Goal: Task Accomplishment & Management: Use online tool/utility

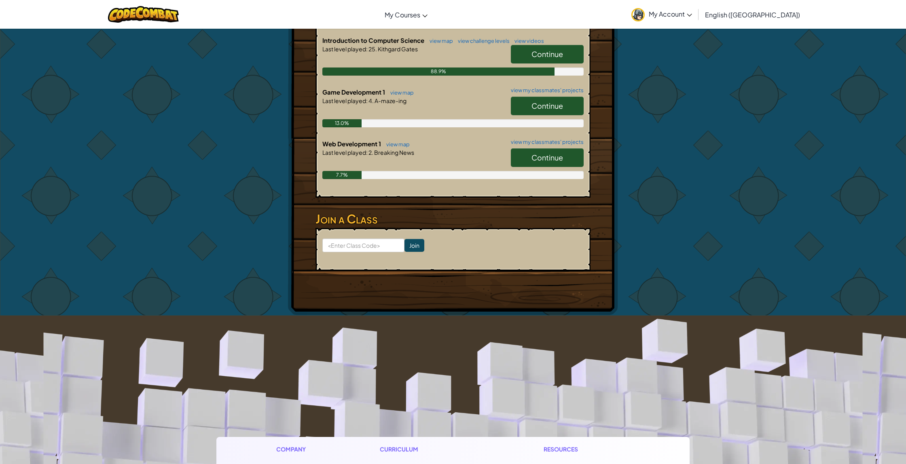
scroll to position [289, 0]
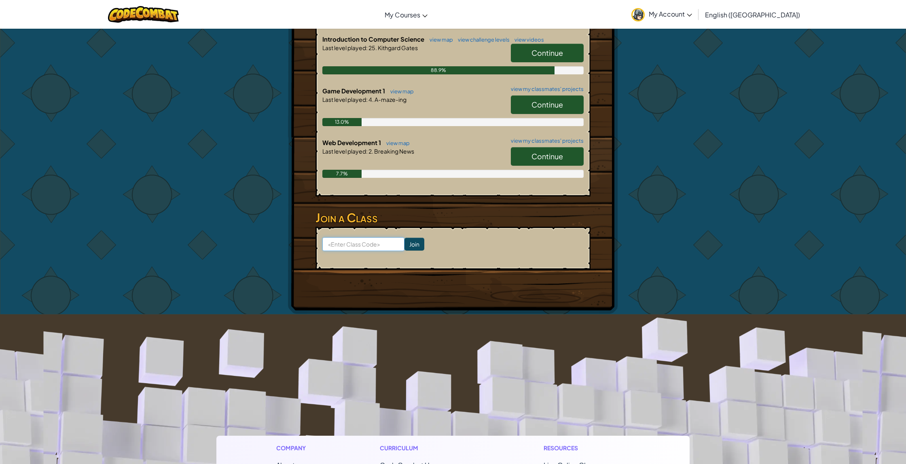
click at [355, 247] on input at bounding box center [363, 244] width 82 height 14
click at [400, 262] on form "Join" at bounding box center [452, 248] width 275 height 43
click at [351, 247] on input at bounding box center [363, 244] width 82 height 14
click at [380, 276] on div "Hero : Hattori The Samurai Change Hero Player : [PERSON_NAME] 32a: [PERSON_NAME…" at bounding box center [453, 27] width 330 height 575
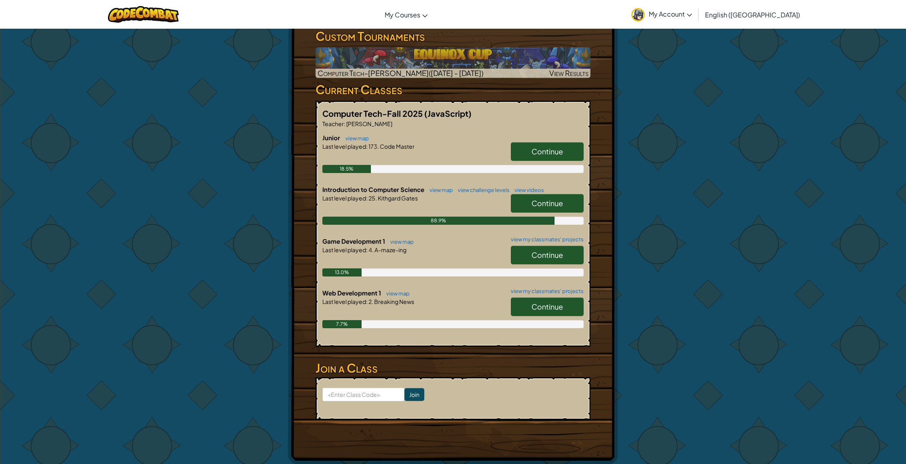
scroll to position [138, 0]
click at [547, 309] on span "Continue" at bounding box center [547, 306] width 32 height 9
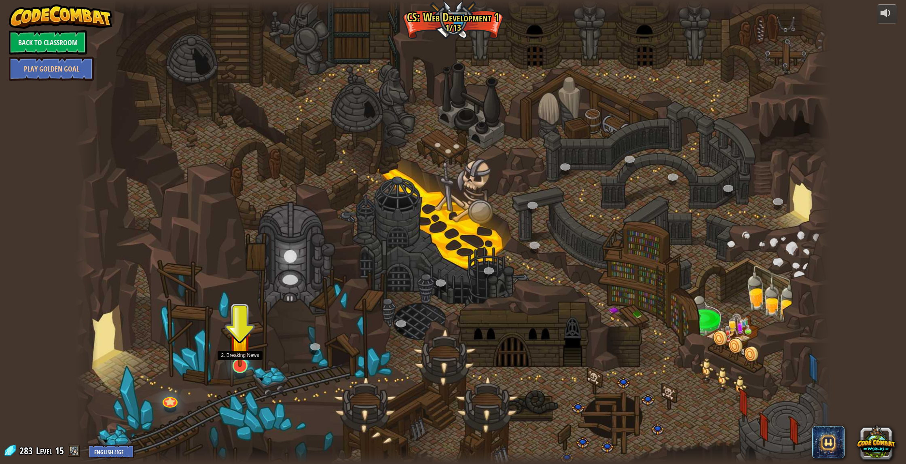
click at [237, 365] on img at bounding box center [239, 342] width 21 height 49
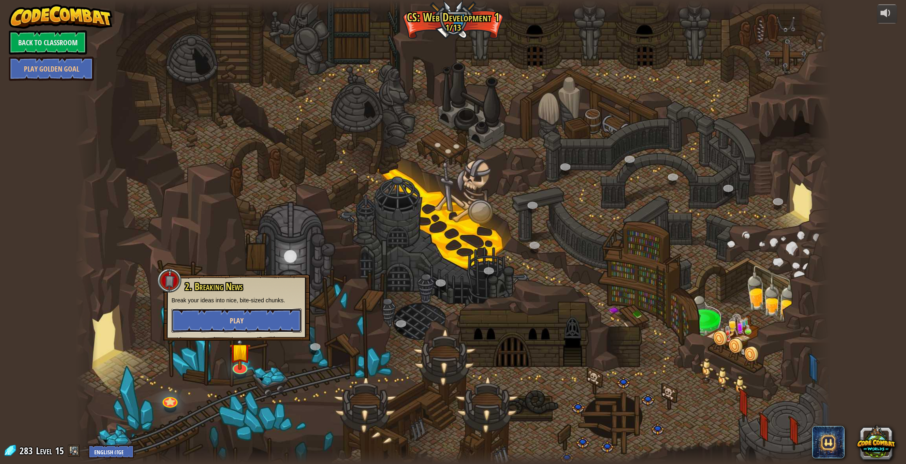
click at [253, 326] on button "Play" at bounding box center [236, 321] width 130 height 24
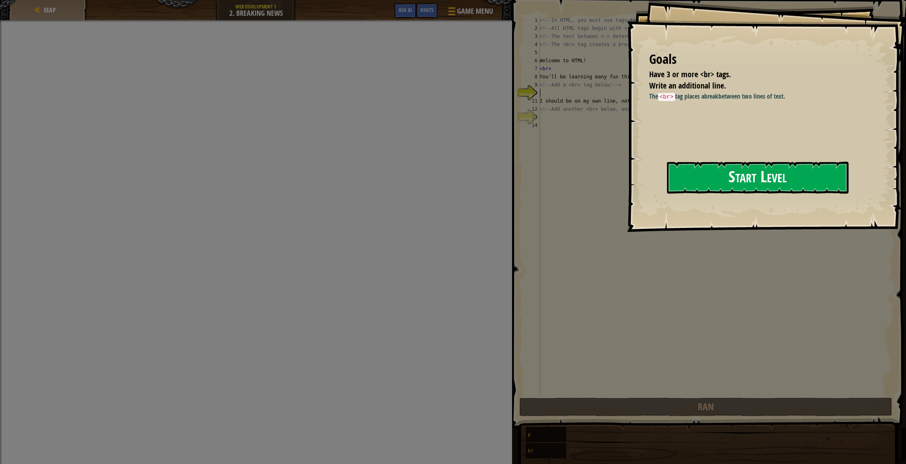
click at [721, 182] on button "Start Level" at bounding box center [758, 178] width 182 height 32
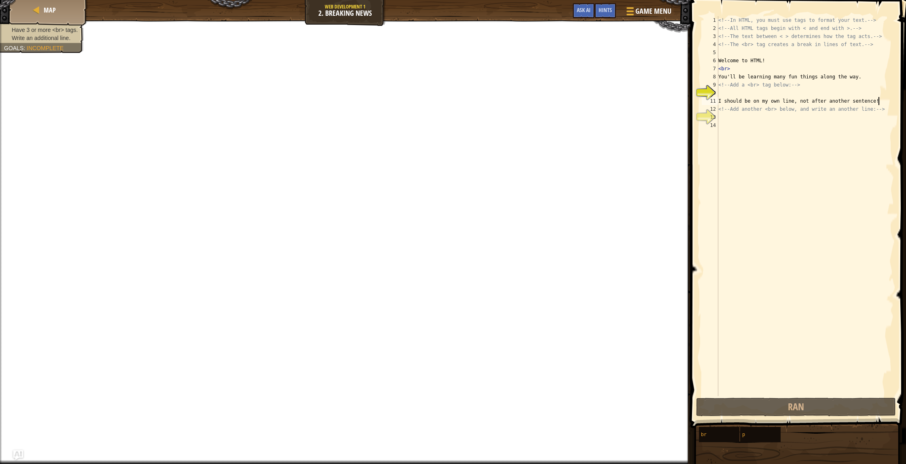
click at [881, 103] on div "<!-- In HTML, you must use tags to format your text. --> <!-- All HTML tags beg…" at bounding box center [805, 214] width 177 height 396
type textarea "I should be on my own line, not after another sentence!"
click at [754, 94] on div "<!-- In HTML, you must use tags to format your text. --> <!-- All HTML tags beg…" at bounding box center [805, 214] width 177 height 396
click at [759, 114] on div "<!-- In HTML, you must use tags to format your text. --> <!-- All HTML tags beg…" at bounding box center [805, 214] width 177 height 396
type textarea "<!-- Add another <br> below, and write an another line: -->"
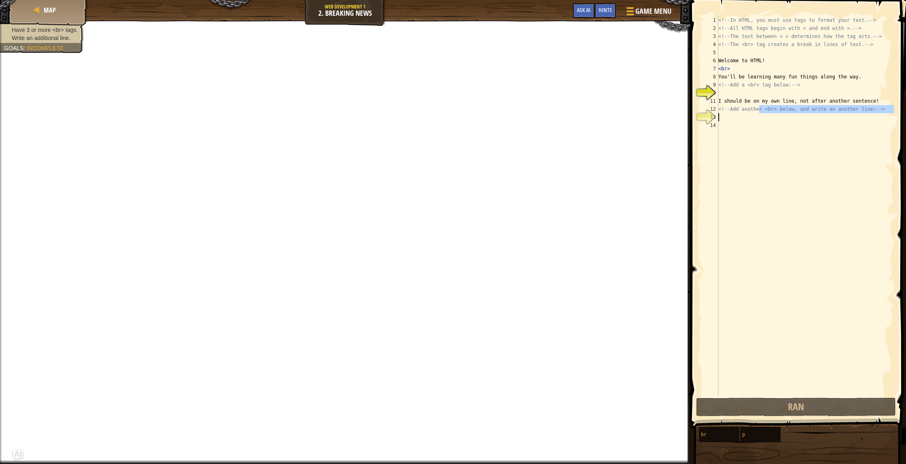
click at [748, 119] on div "<!-- In HTML, you must use tags to format your text. --> <!-- All HTML tags beg…" at bounding box center [805, 214] width 177 height 396
type textarea "y"
type textarea "6"
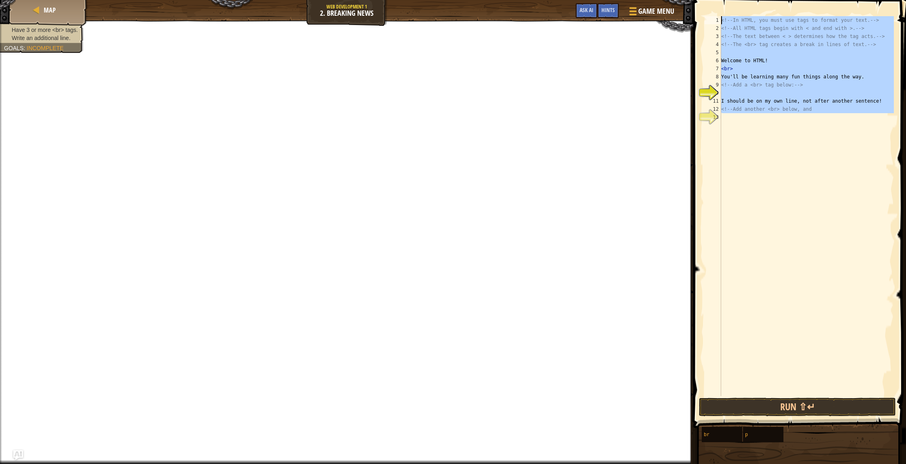
drag, startPoint x: 823, startPoint y: 118, endPoint x: 690, endPoint y: -2, distance: 179.8
click at [690, 0] on html "Map Web Development 1 2. Breaking News Game Menu Done Hints Ask AI 1 הההההההההה…" at bounding box center [453, 0] width 906 height 0
type textarea "<!-- In HTML, you must use tags to format your text. --> <!-- All HTML tags beg…"
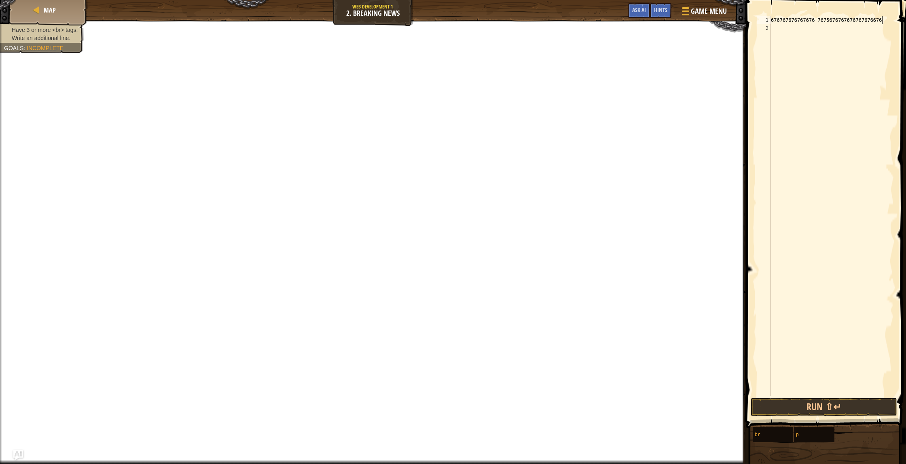
scroll to position [4, 9]
drag, startPoint x: 882, startPoint y: 20, endPoint x: 789, endPoint y: 20, distance: 93.0
click at [789, 20] on div "676767676767676 7675676767676767676676" at bounding box center [831, 214] width 125 height 396
type textarea "6"
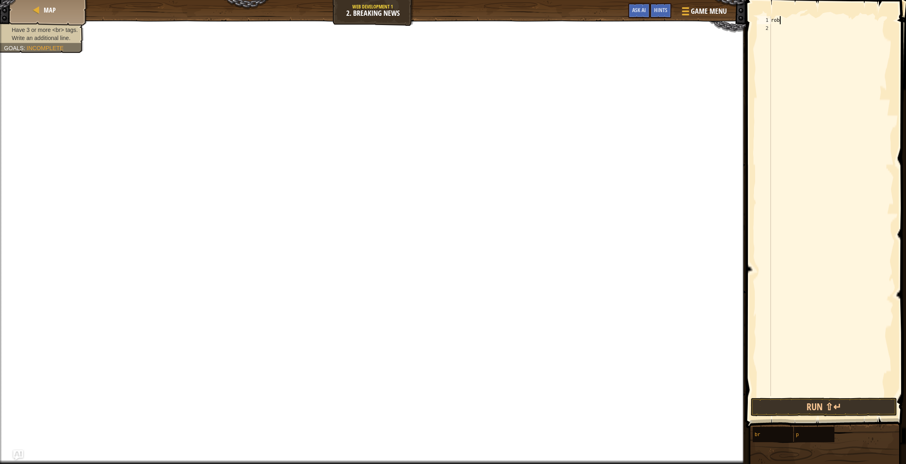
scroll to position [4, 0]
type textarea "r"
type textarea "R"
type textarea "poiuygtfdrseftgyuiopl;kjhgfdxxghjf"
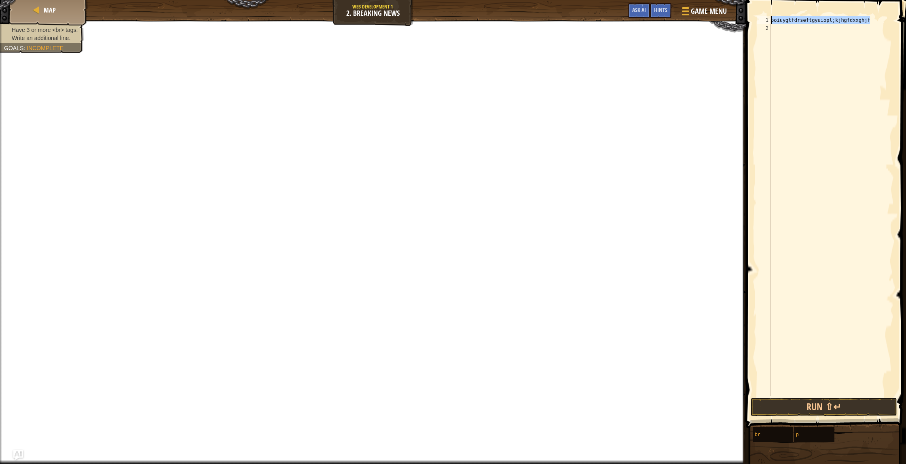
drag, startPoint x: 869, startPoint y: 21, endPoint x: 772, endPoint y: 17, distance: 97.9
click at [772, 17] on div "poiuygtfdrseftgyuiopl;kjhgfdxxghjf" at bounding box center [831, 214] width 125 height 396
drag, startPoint x: 877, startPoint y: 23, endPoint x: 751, endPoint y: 22, distance: 125.8
click at [751, 22] on div "1 2 3 poiuygtfdrseftgyuiopl;kjhgfdxxghjf הההההההההההההההההההההההההההההההההההההה…" at bounding box center [824, 230] width 163 height 452
type textarea "poiuygtfdrseftgyuiopl;kjhgfdxxghjf"
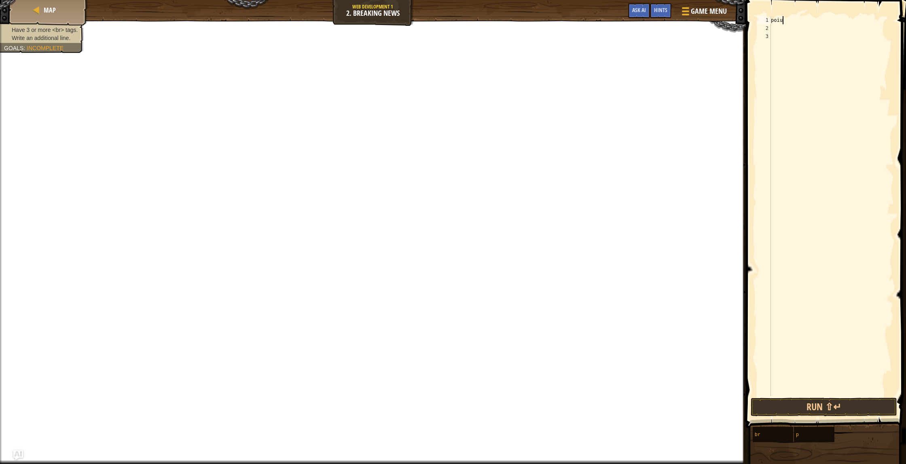
type textarea "p"
click at [768, 35] on div "3" at bounding box center [764, 36] width 14 height 8
click at [32, 13] on div "Map" at bounding box center [48, 10] width 65 height 20
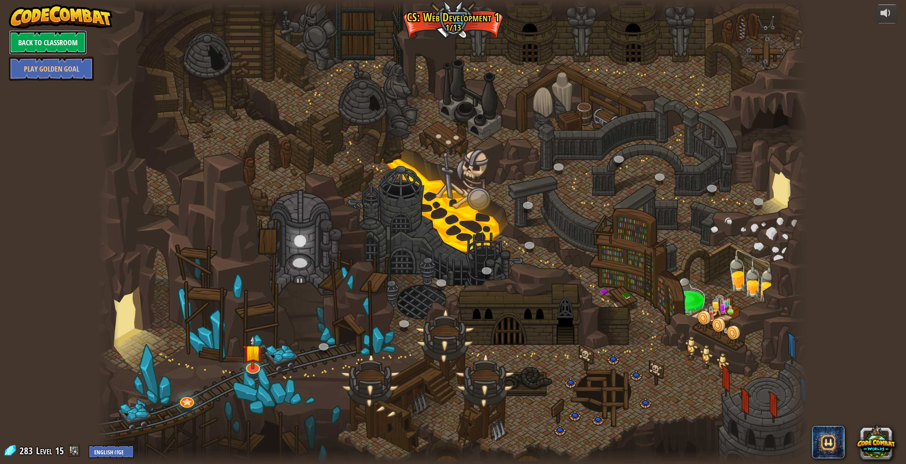
click at [31, 34] on link "Back to Classroom" at bounding box center [48, 42] width 78 height 24
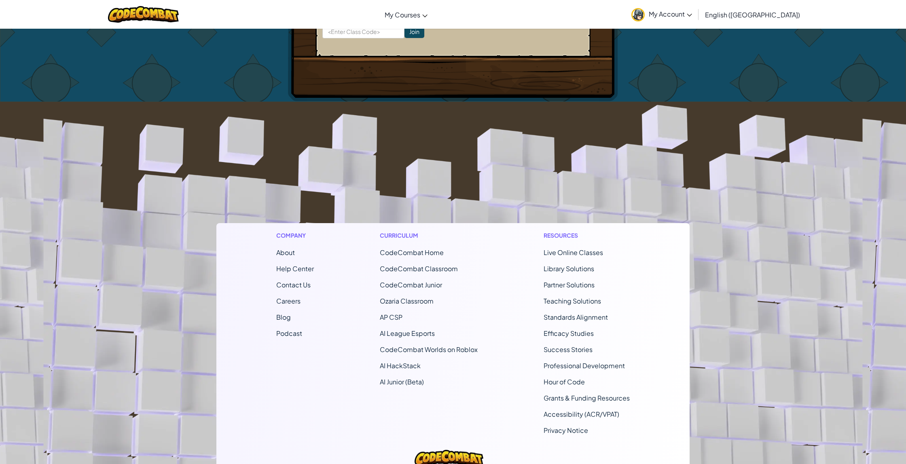
scroll to position [508, 0]
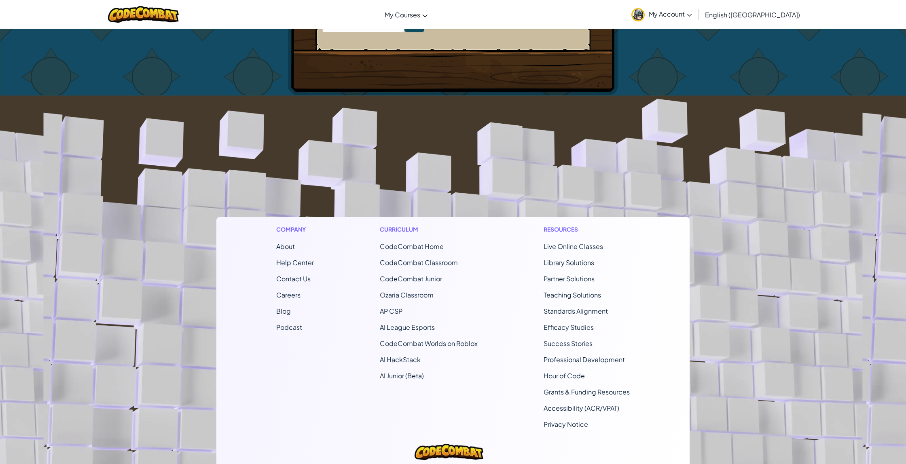
click at [400, 249] on span "CodeCombat Home" at bounding box center [412, 246] width 64 height 8
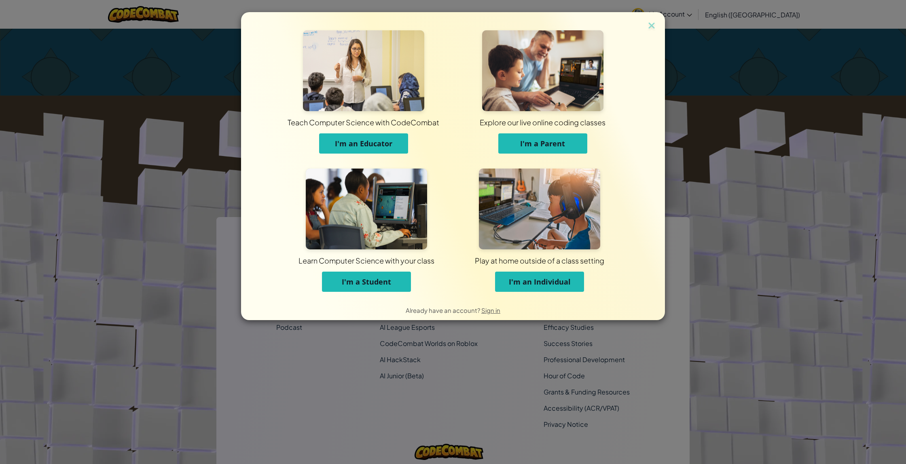
click at [897, 260] on div "Teach Computer Science with CodeCombat I'm an Educator Explore our live online …" at bounding box center [453, 232] width 906 height 464
drag, startPoint x: 802, startPoint y: 259, endPoint x: 774, endPoint y: 250, distance: 29.2
click at [793, 256] on div "Teach Computer Science with CodeCombat I'm an Educator Explore our live online …" at bounding box center [453, 232] width 906 height 464
click at [651, 23] on img at bounding box center [651, 26] width 11 height 12
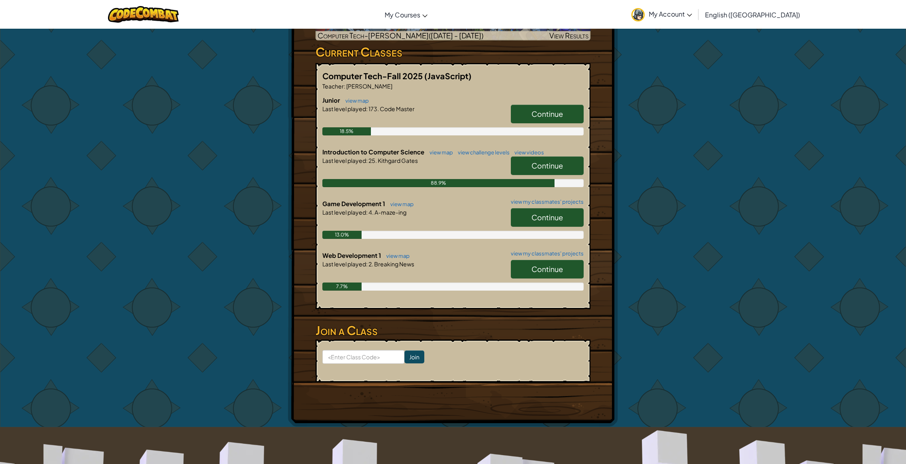
scroll to position [177, 0]
click at [553, 266] on span "Continue" at bounding box center [547, 268] width 32 height 9
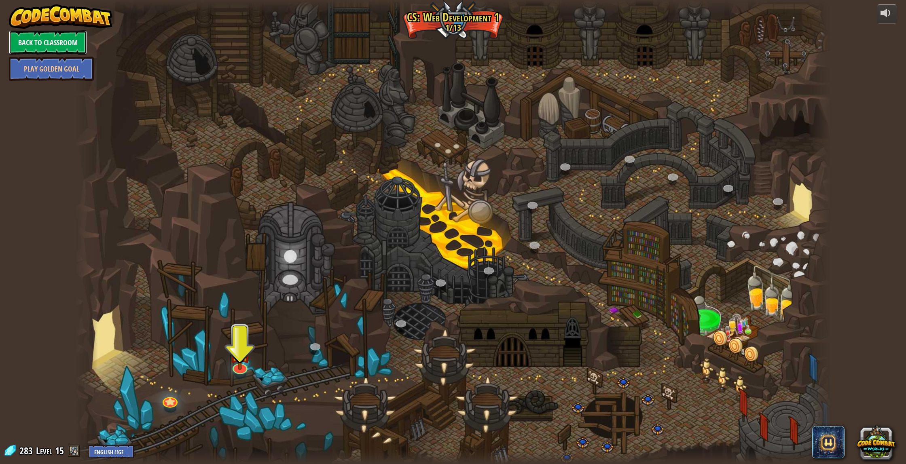
click at [72, 40] on link "Back to Classroom" at bounding box center [48, 42] width 78 height 24
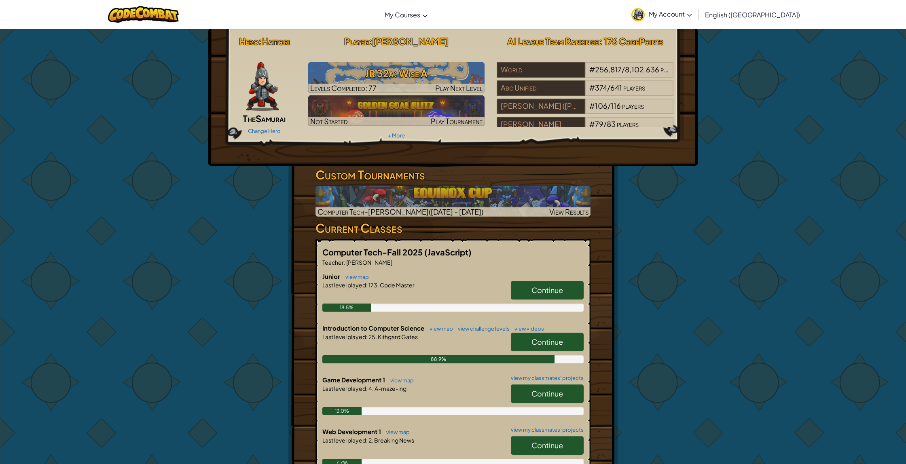
click at [534, 400] on link "Continue" at bounding box center [547, 394] width 73 height 19
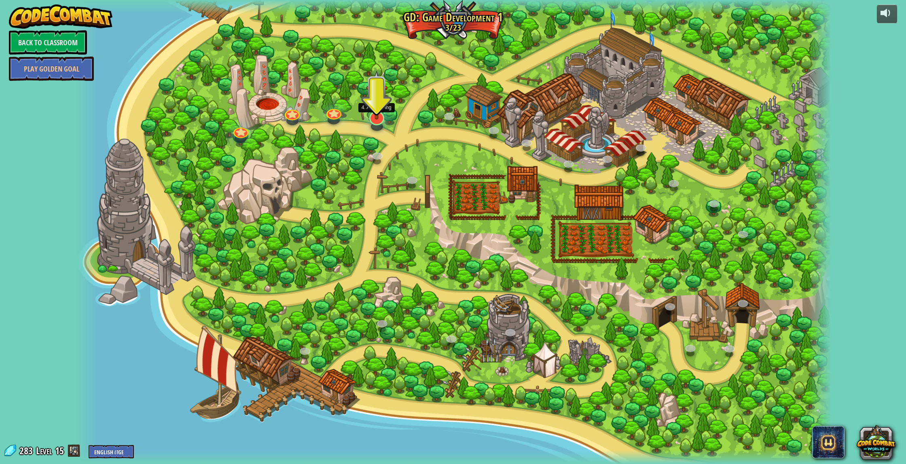
click at [374, 115] on img at bounding box center [376, 94] width 21 height 49
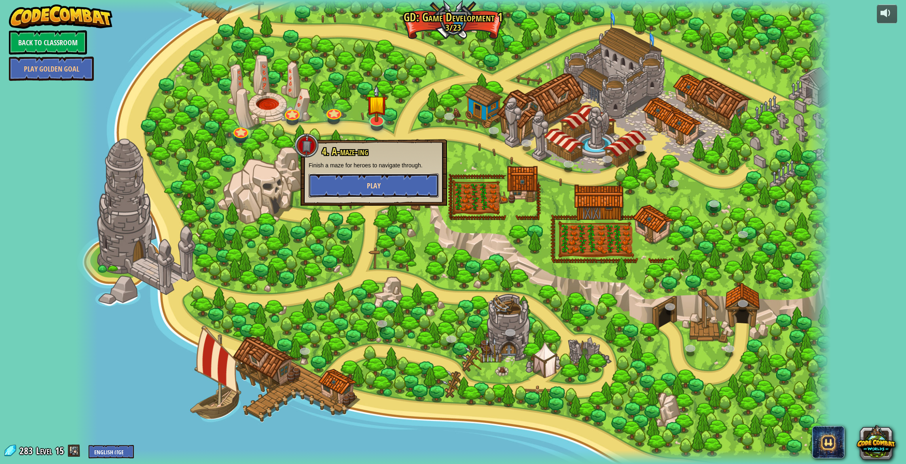
click at [378, 186] on span "Play" at bounding box center [374, 186] width 14 height 10
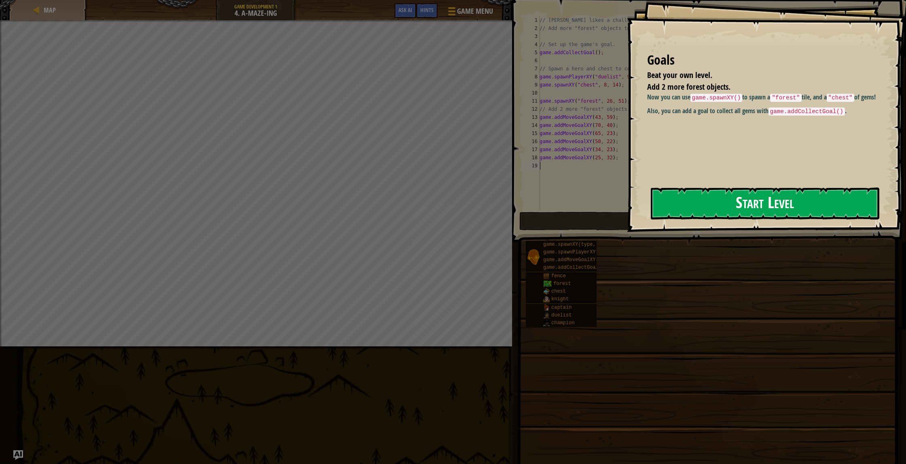
click at [661, 213] on button "Start Level" at bounding box center [765, 204] width 228 height 32
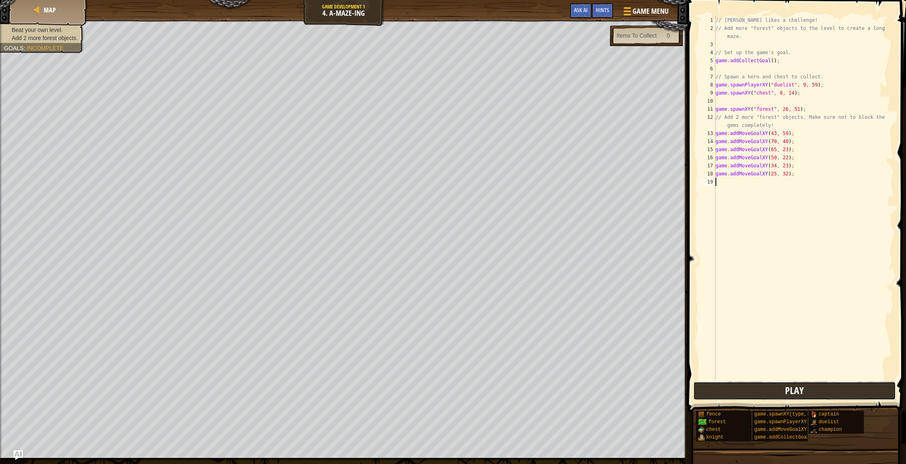
click at [742, 389] on button "Play" at bounding box center [794, 391] width 203 height 19
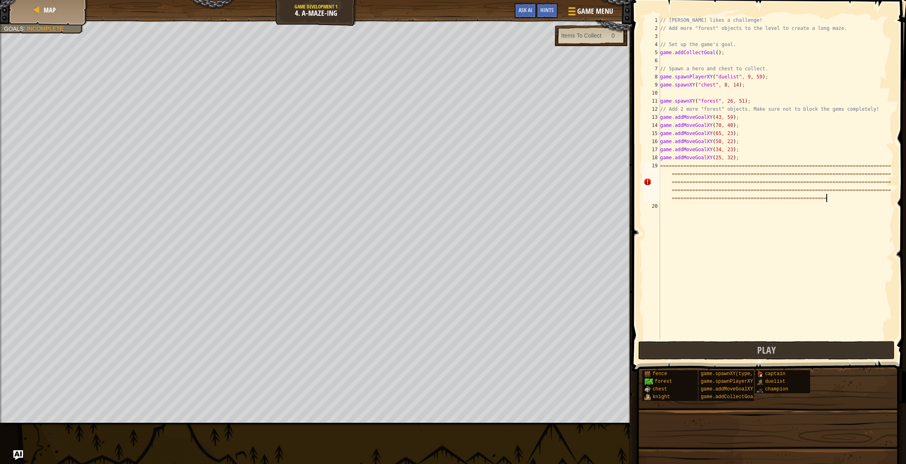
scroll to position [4, 86]
click at [810, 197] on div "// [PERSON_NAME] likes a challenge! // Add more "forest" objects to the level t…" at bounding box center [775, 186] width 235 height 340
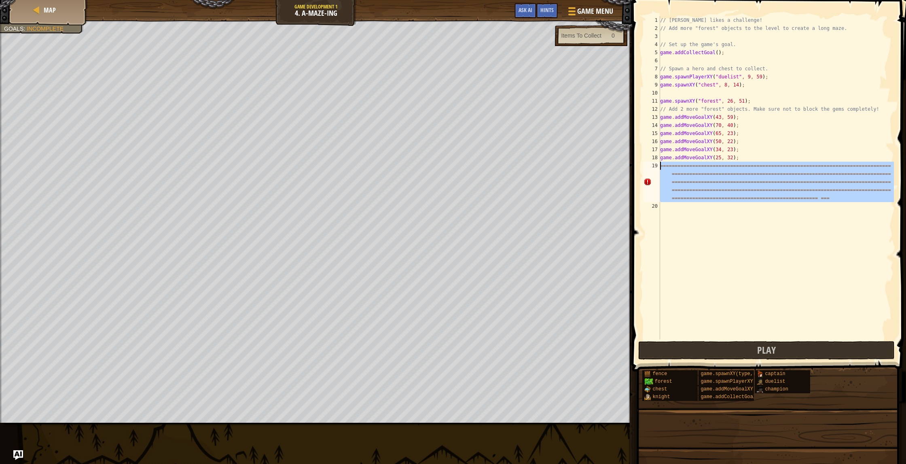
drag, startPoint x: 849, startPoint y: 205, endPoint x: 642, endPoint y: 167, distance: 210.3
click at [642, 167] on div "===============================================================================…" at bounding box center [768, 178] width 252 height 324
type textarea "===============================================================================…"
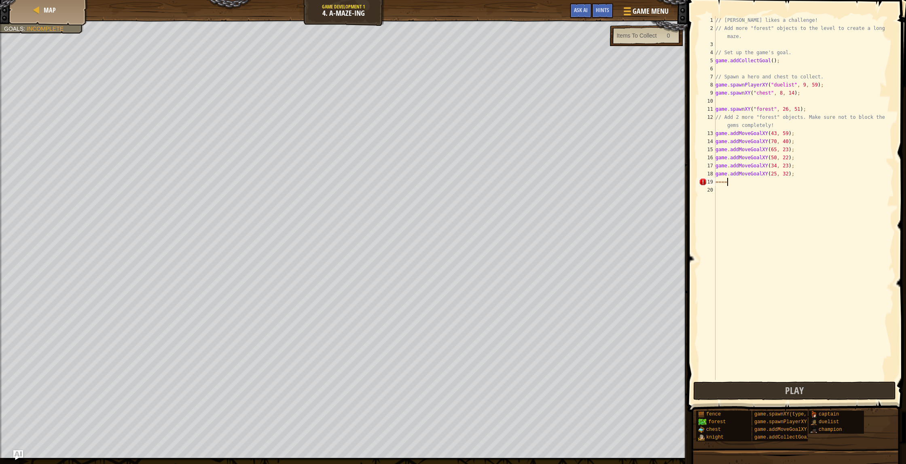
scroll to position [4, 0]
type textarea "="
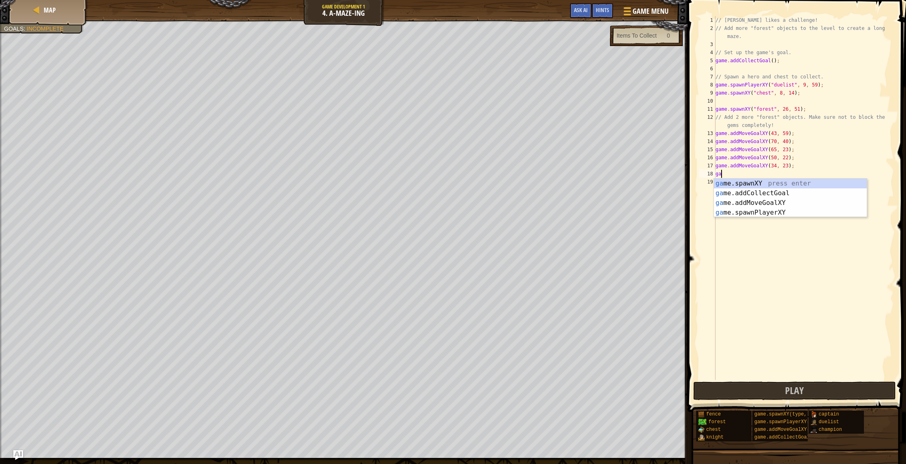
type textarea "g"
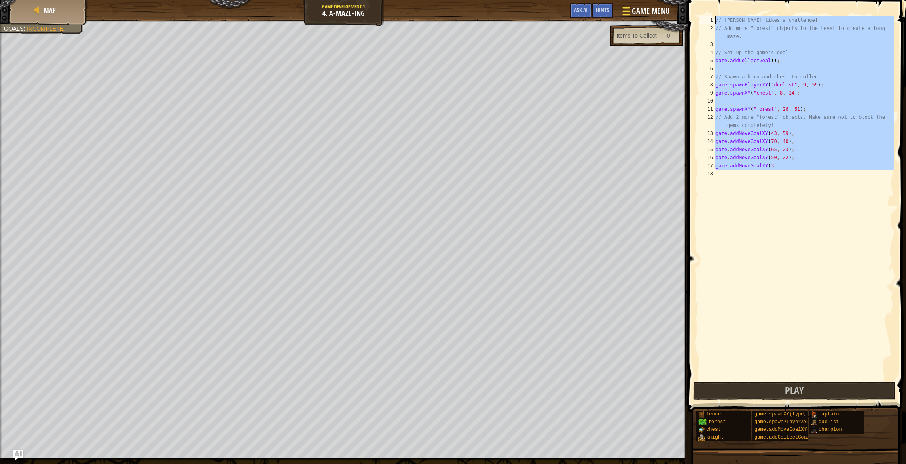
drag, startPoint x: 763, startPoint y: 176, endPoint x: 662, endPoint y: 16, distance: 189.0
click at [662, 16] on div "Map Game Development 1 4. A-maze-ing Game Menu Done Hints Ask AI 1 הההההההההההה…" at bounding box center [453, 232] width 906 height 464
type textarea "// [PERSON_NAME] likes a challenge! // Add more "forest" objects to the level t…"
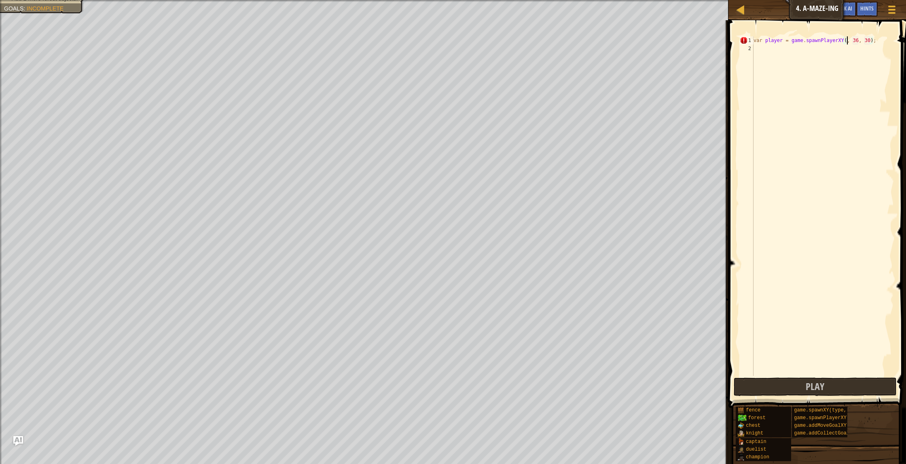
scroll to position [4, 8]
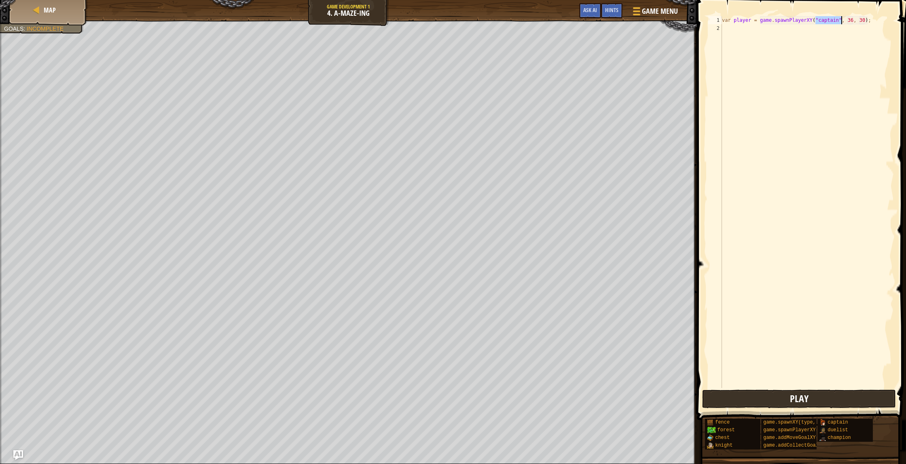
type textarea "var player = game.spawnPlayerXY("captain", 36, 30);"
click at [803, 406] on button "Play" at bounding box center [799, 399] width 194 height 19
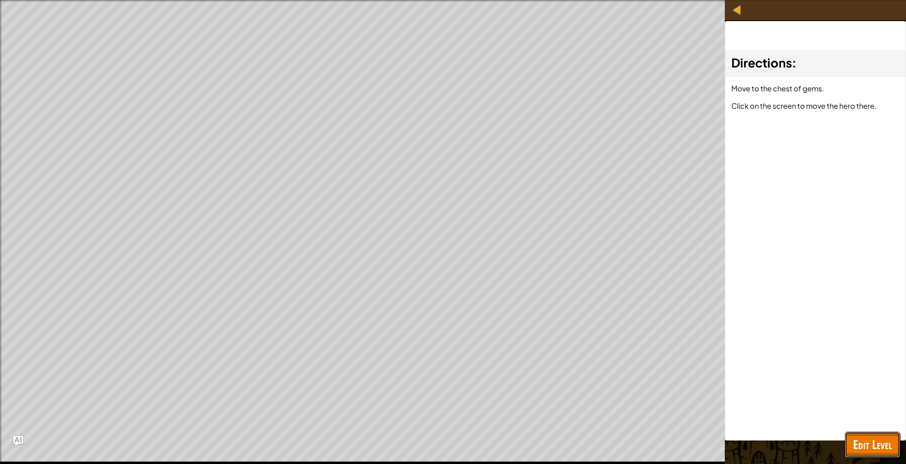
click at [893, 452] on button "Edit Level" at bounding box center [872, 445] width 55 height 26
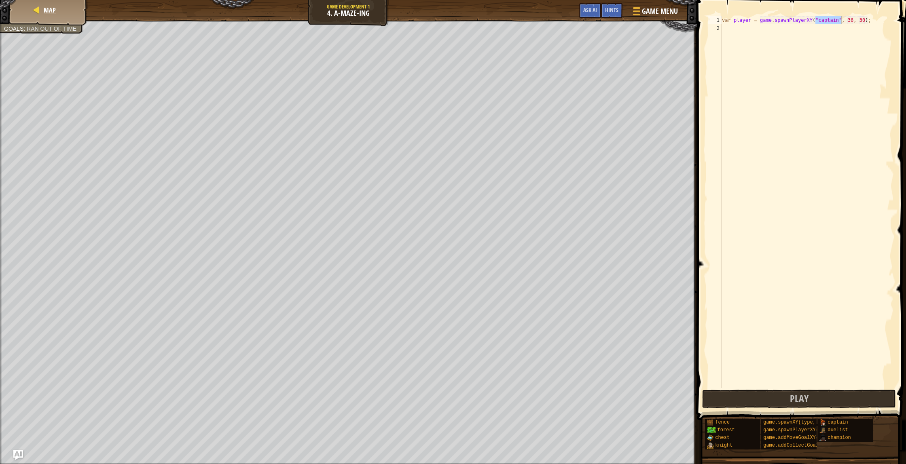
click at [56, 17] on div "Map" at bounding box center [48, 10] width 65 height 20
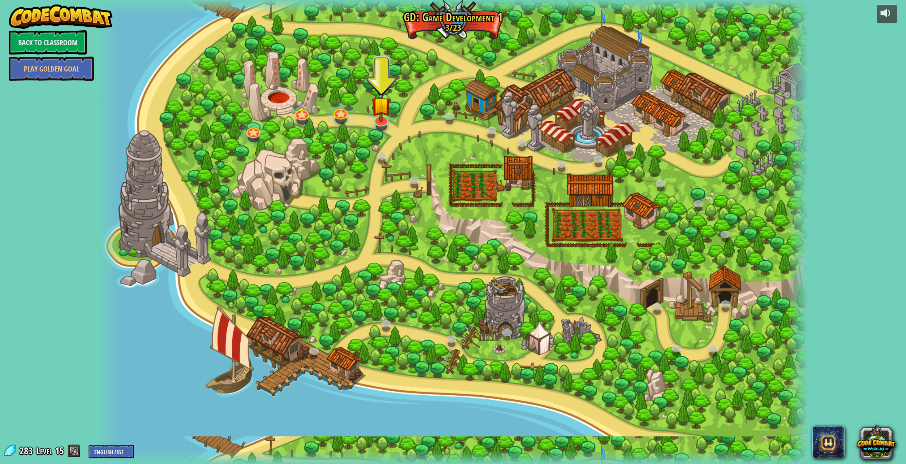
click at [474, 31] on div at bounding box center [453, 232] width 710 height 464
click at [470, 23] on div at bounding box center [453, 232] width 710 height 464
click at [593, 268] on div at bounding box center [453, 232] width 710 height 464
click at [49, 42] on link "Back to Classroom" at bounding box center [48, 42] width 78 height 24
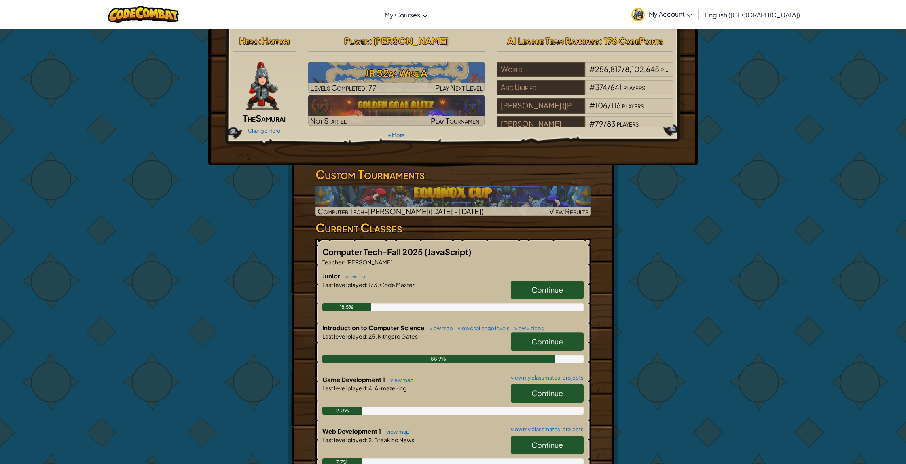
click at [538, 339] on span "Continue" at bounding box center [547, 341] width 32 height 9
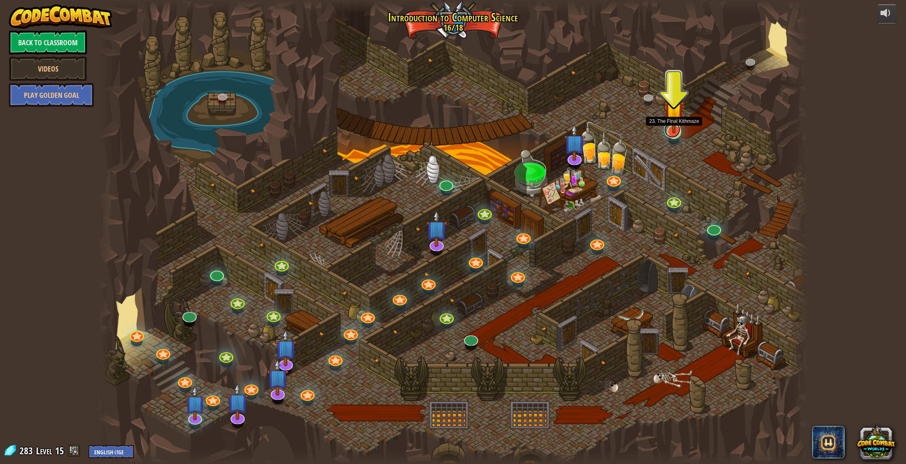
click at [671, 134] on link at bounding box center [672, 130] width 16 height 16
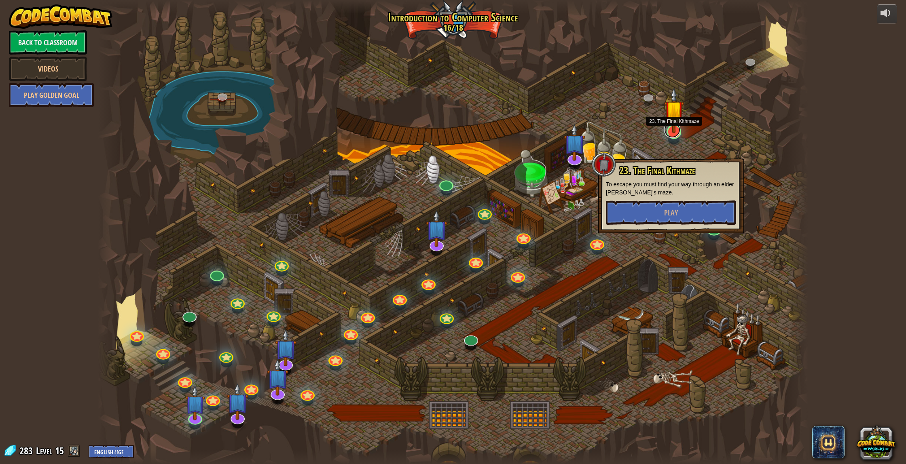
click at [671, 134] on link at bounding box center [672, 130] width 16 height 16
click at [630, 113] on div at bounding box center [453, 232] width 710 height 464
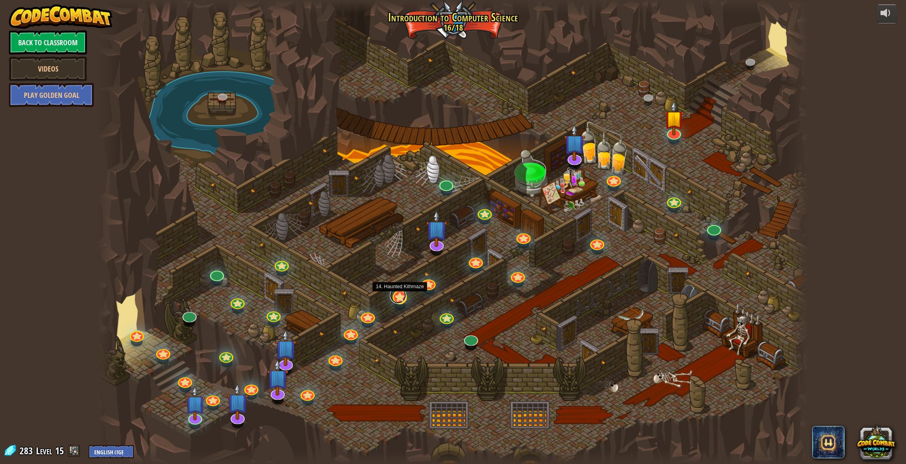
click at [399, 299] on link at bounding box center [398, 296] width 16 height 16
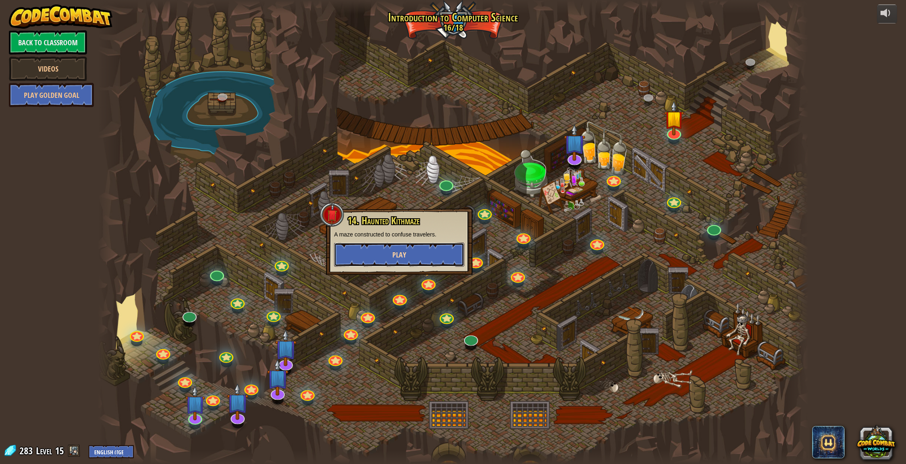
click at [410, 252] on button "Play" at bounding box center [399, 255] width 130 height 24
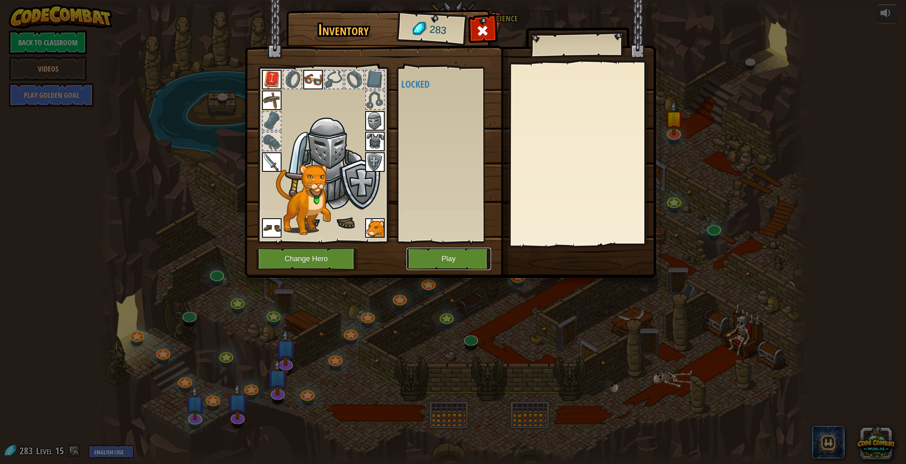
click at [460, 256] on button "Play" at bounding box center [448, 259] width 85 height 22
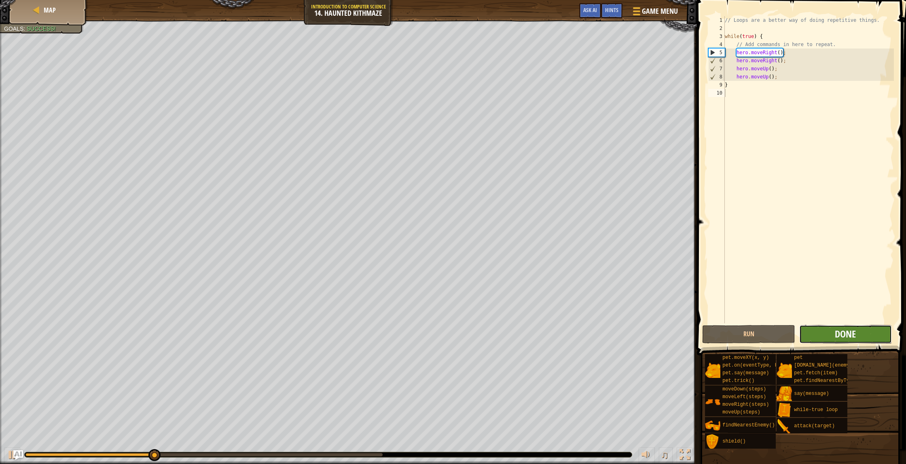
click at [835, 328] on span "Done" at bounding box center [845, 334] width 21 height 13
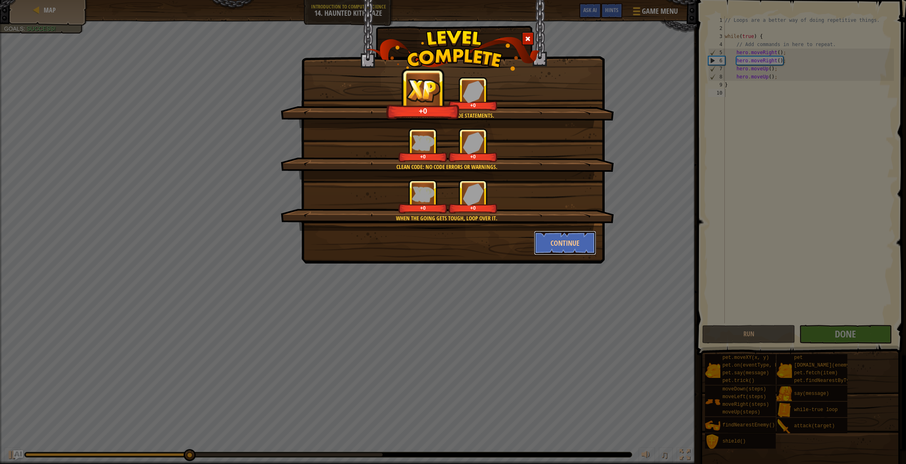
drag, startPoint x: 561, startPoint y: 235, endPoint x: 564, endPoint y: 239, distance: 4.7
click at [563, 237] on button "Continue" at bounding box center [565, 243] width 63 height 24
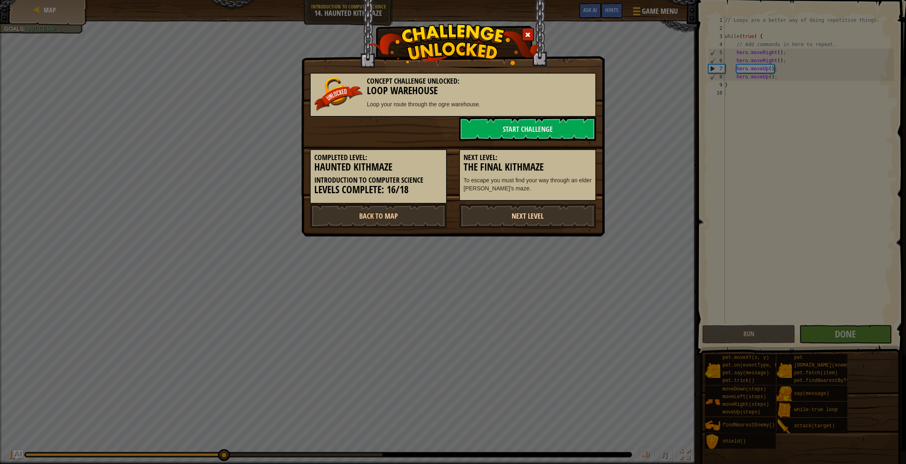
click at [490, 218] on link "Next Level" at bounding box center [527, 216] width 137 height 24
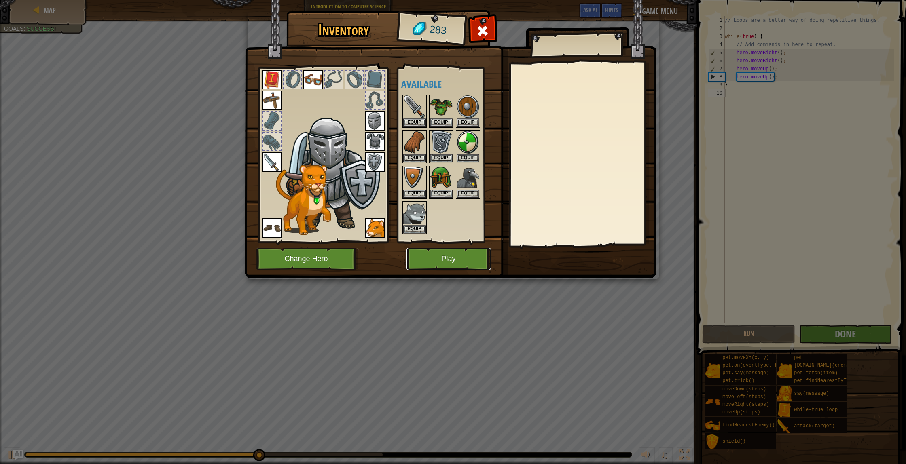
click at [459, 262] on button "Play" at bounding box center [448, 259] width 85 height 22
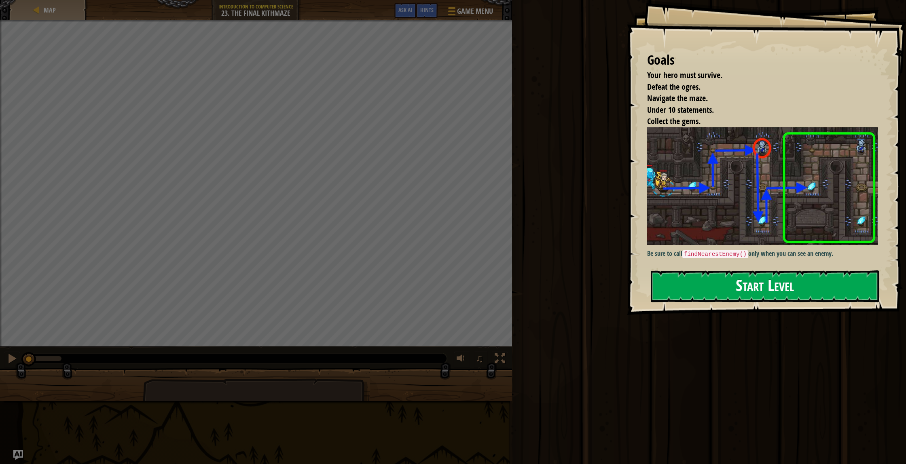
click at [687, 277] on button "Start Level" at bounding box center [765, 287] width 228 height 32
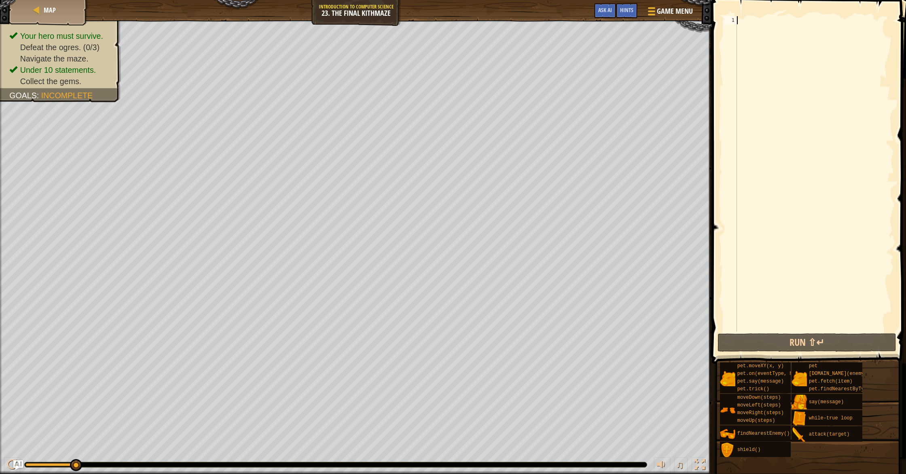
drag, startPoint x: 30, startPoint y: 465, endPoint x: 79, endPoint y: 463, distance: 48.6
click at [110, 464] on div "♫" at bounding box center [356, 463] width 712 height 24
drag, startPoint x: 77, startPoint y: 462, endPoint x: 132, endPoint y: 471, distance: 55.3
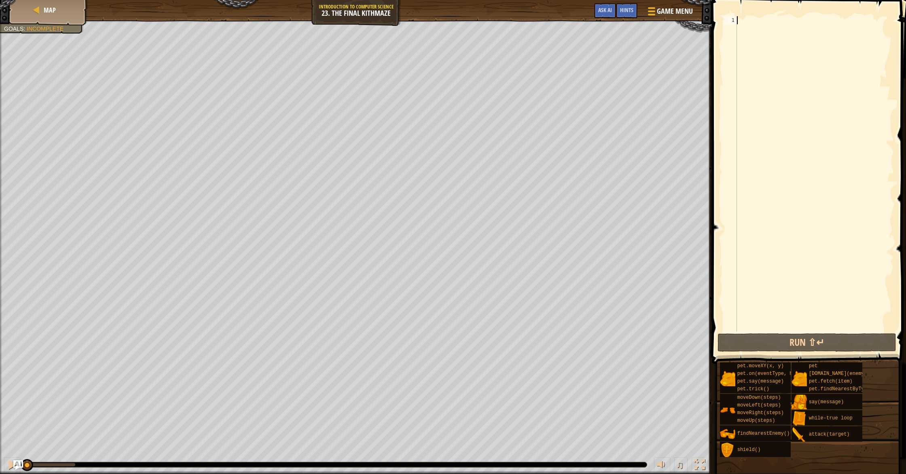
click at [318, 415] on div "Your hero must survive. Defeat the ogres. (0/3) Navigate the maze. Under 10 sta…" at bounding box center [453, 247] width 906 height 454
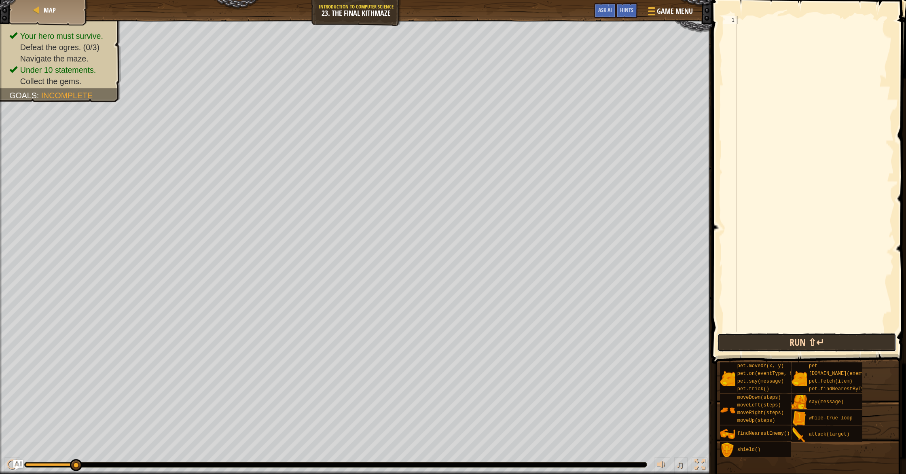
click at [740, 347] on button "Run ⇧↵" at bounding box center [806, 342] width 179 height 19
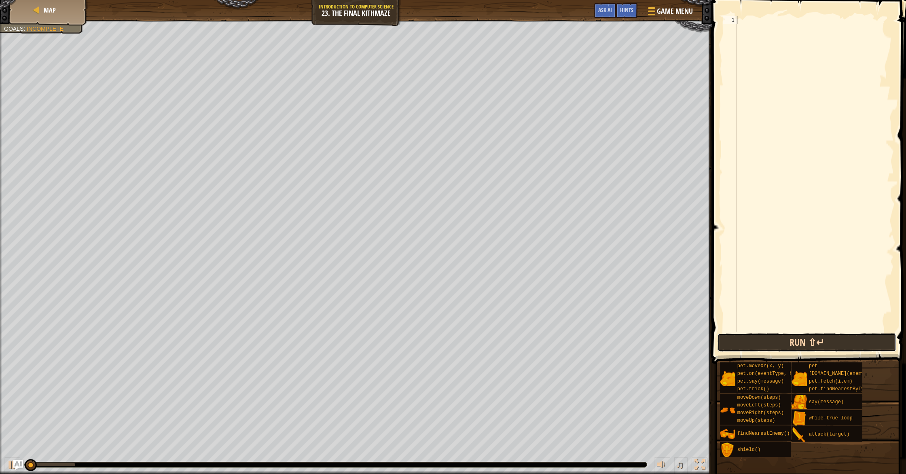
click at [740, 347] on button "Run ⇧↵" at bounding box center [806, 342] width 179 height 19
click at [739, 348] on button "Running" at bounding box center [806, 342] width 179 height 19
click at [742, 349] on button "Run ⇧↵" at bounding box center [806, 342] width 179 height 19
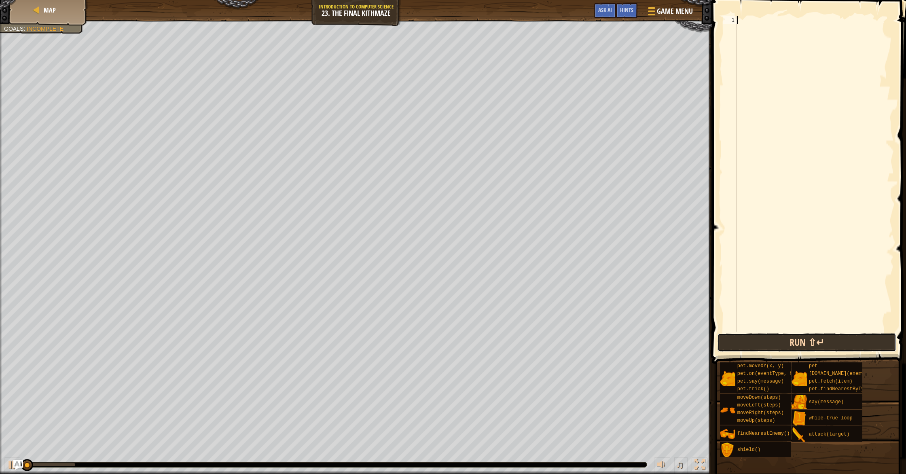
click at [742, 349] on button "Run ⇧↵" at bounding box center [806, 342] width 179 height 19
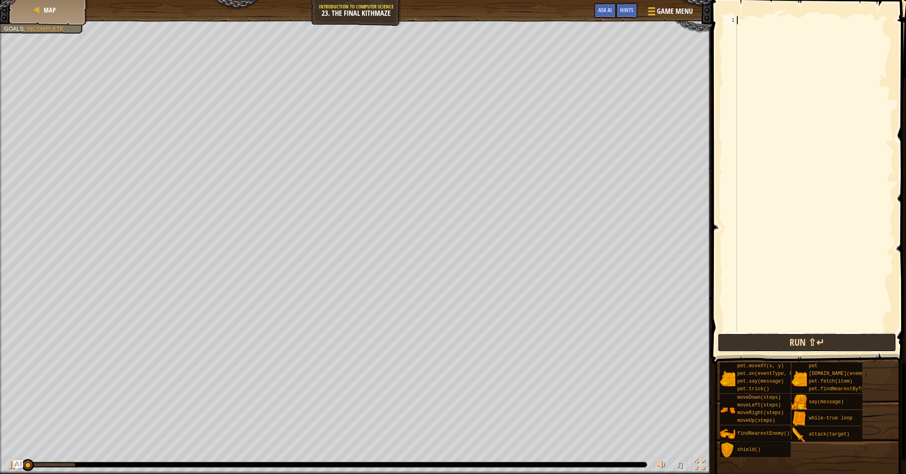
click at [742, 349] on button "Run ⇧↵" at bounding box center [806, 342] width 179 height 19
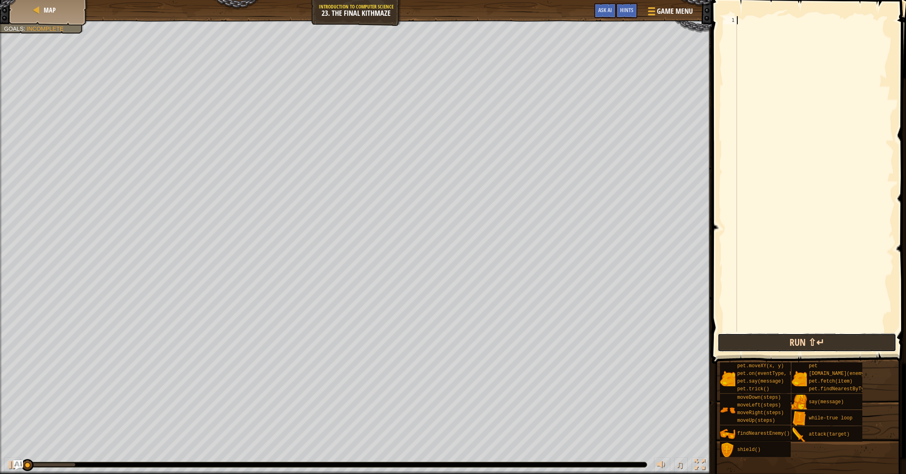
click at [742, 349] on button "Run ⇧↵" at bounding box center [806, 342] width 179 height 19
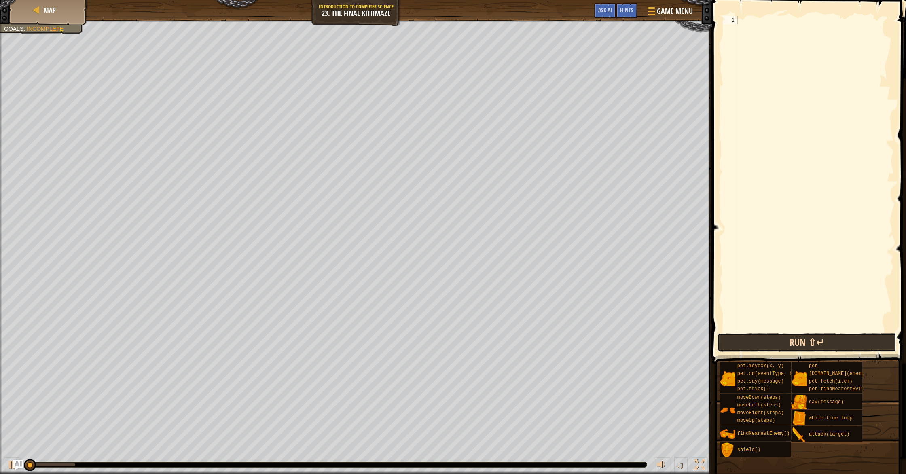
click at [742, 349] on button "Run ⇧↵" at bounding box center [806, 342] width 179 height 19
click at [696, 463] on div at bounding box center [699, 464] width 11 height 11
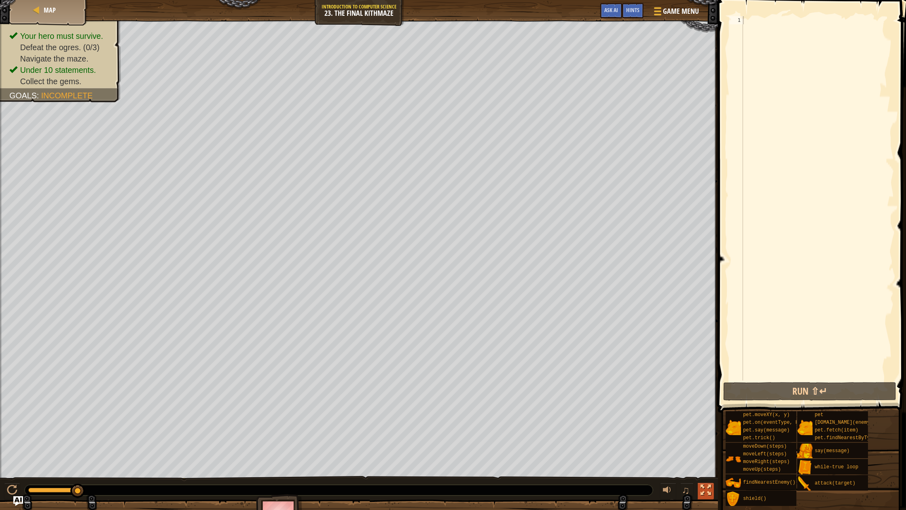
click at [702, 464] on div at bounding box center [705, 489] width 11 height 11
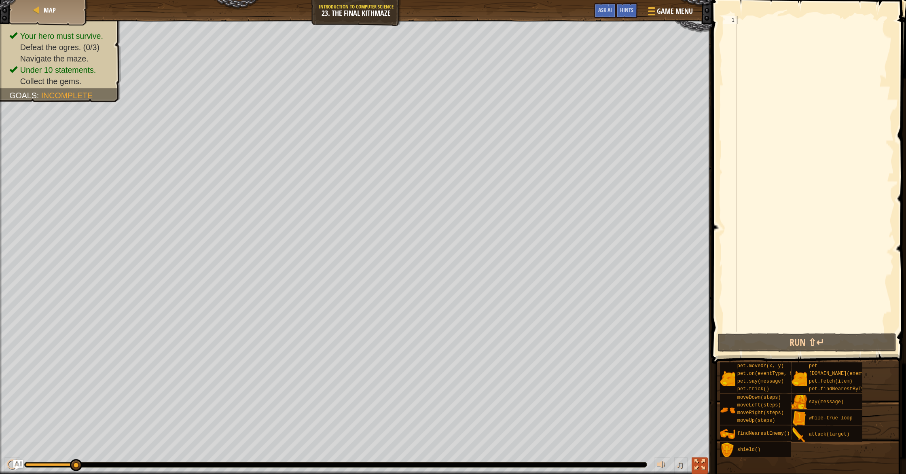
click at [700, 464] on div at bounding box center [699, 464] width 11 height 11
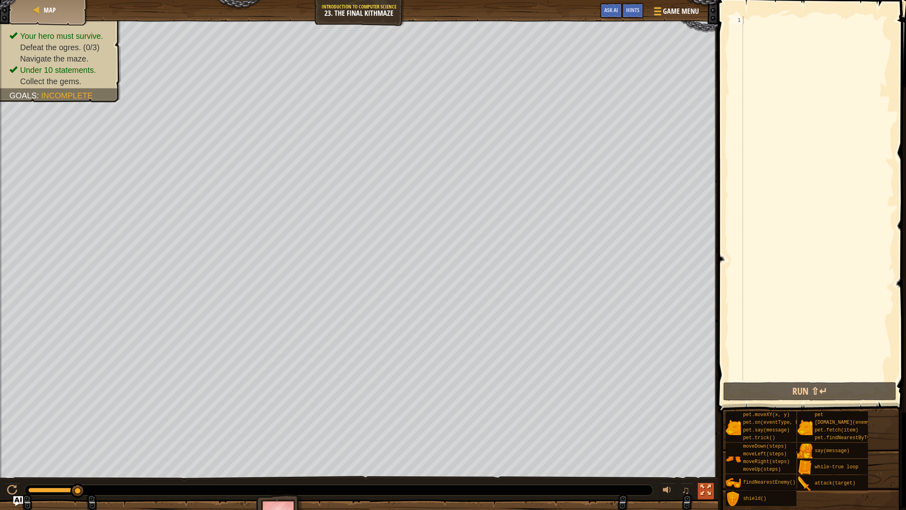
click at [705, 464] on div at bounding box center [705, 489] width 11 height 11
